Goal: Task Accomplishment & Management: Manage account settings

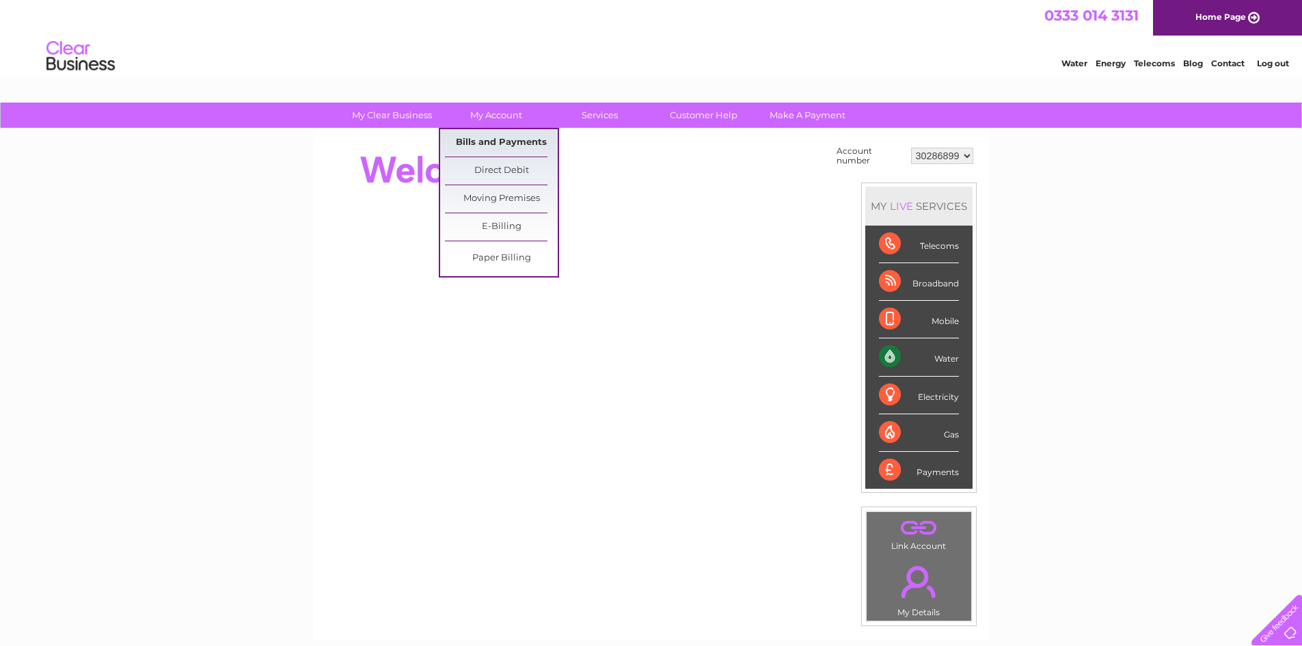
click at [489, 137] on link "Bills and Payments" at bounding box center [501, 142] width 113 height 27
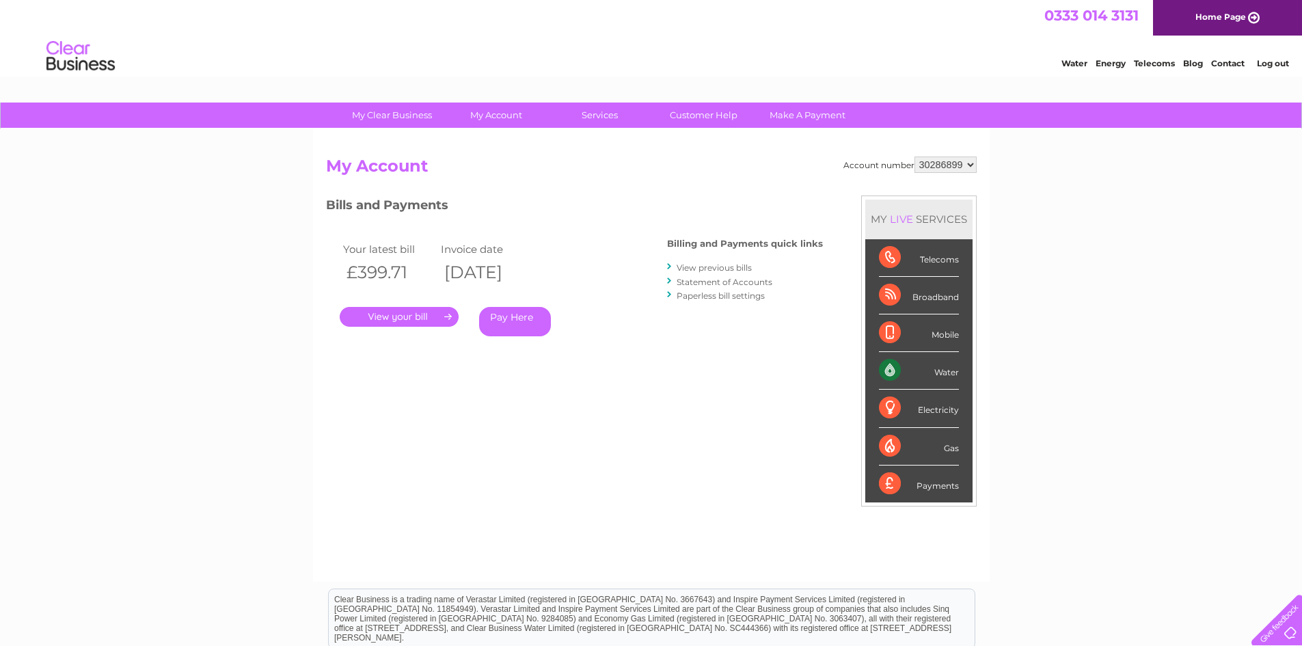
click at [423, 321] on link "." at bounding box center [399, 317] width 119 height 20
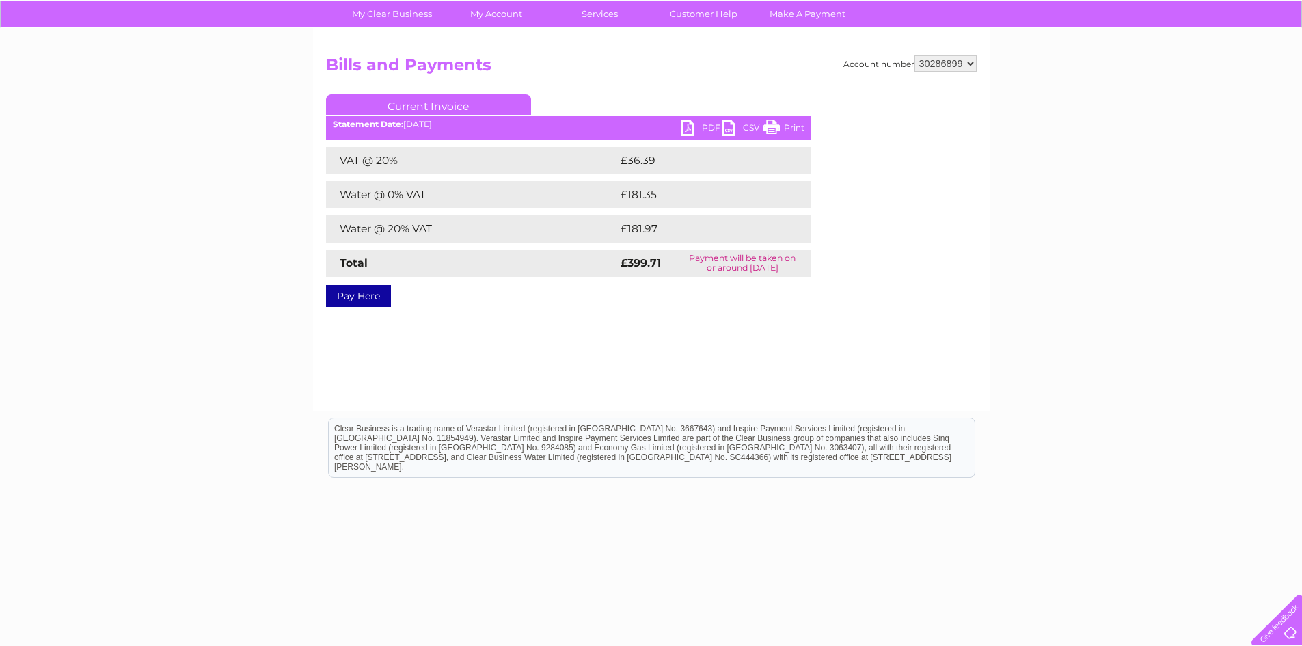
scroll to position [110, 0]
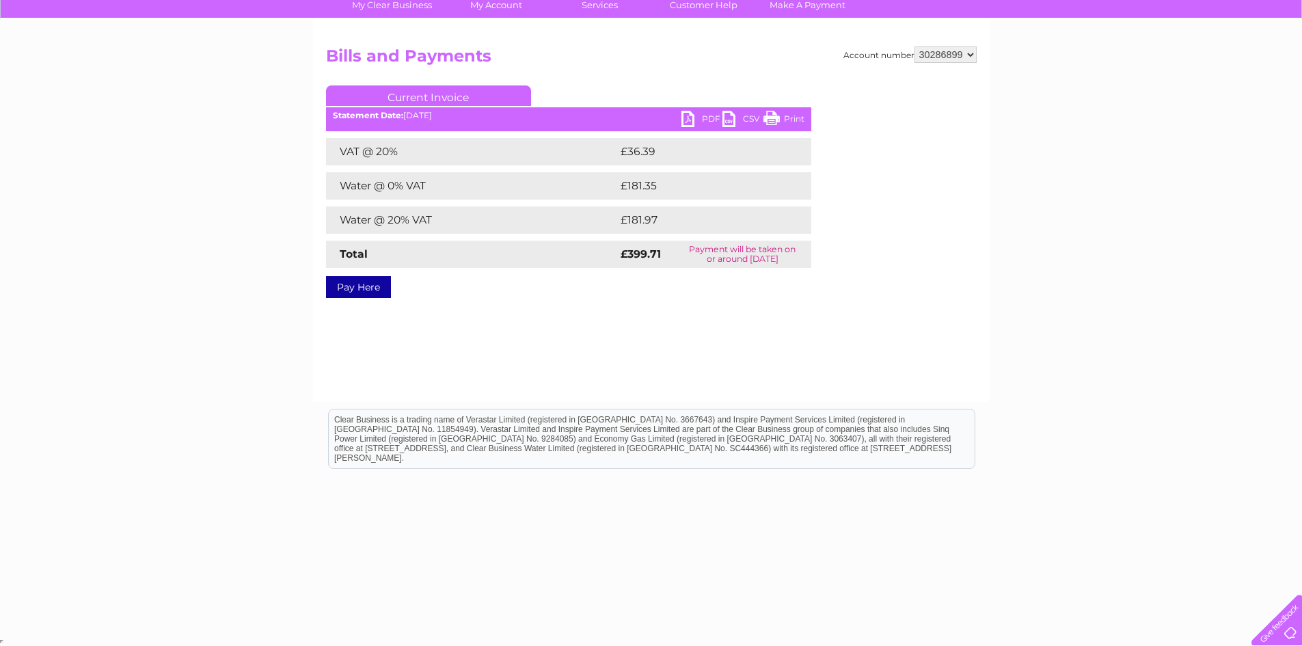
click at [689, 120] on link "PDF" at bounding box center [702, 121] width 41 height 20
